Goal: Task Accomplishment & Management: Manage account settings

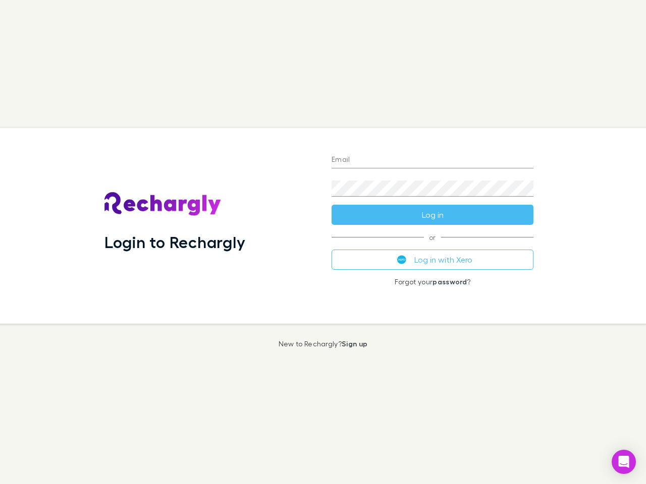
click at [323, 242] on div "Login to Rechargly" at bounding box center [209, 226] width 227 height 196
click at [432, 160] on input "Email" at bounding box center [432, 160] width 202 height 16
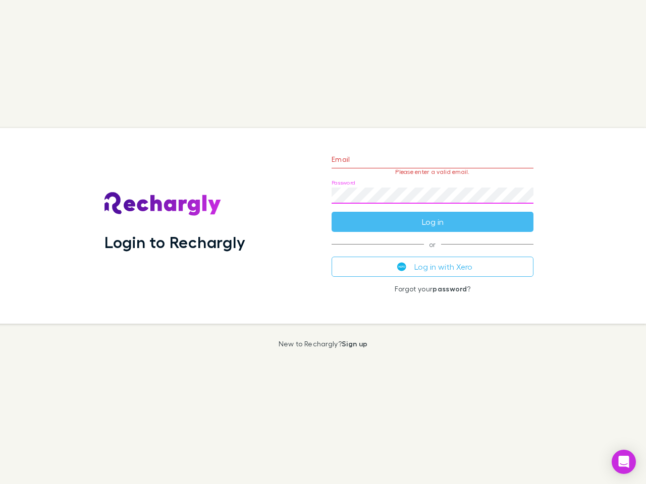
click at [432, 215] on form "Email Please enter a valid email. Password Log in" at bounding box center [432, 188] width 202 height 88
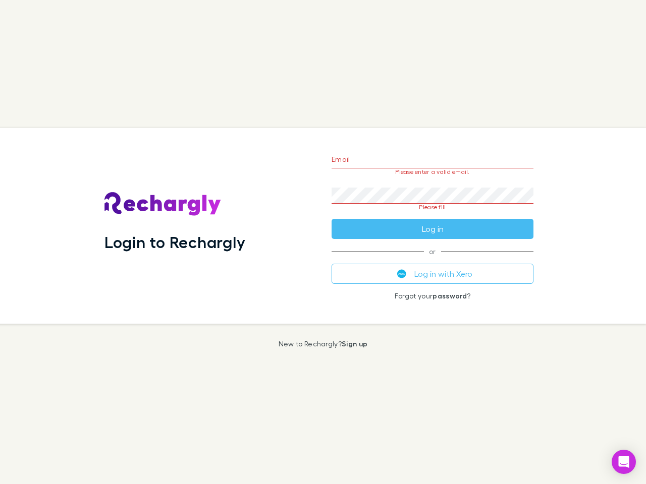
click at [432, 260] on div "Email Please enter a valid email. Password Please fill Log in or Log in with Xe…" at bounding box center [432, 226] width 218 height 196
click at [623, 462] on icon "Open Intercom Messenger" at bounding box center [623, 462] width 11 height 12
